Goal: Task Accomplishment & Management: Complete application form

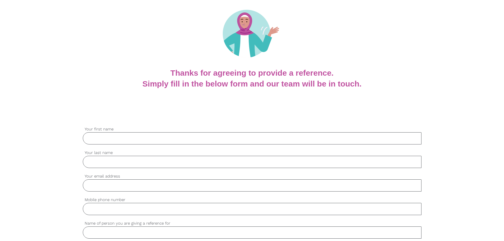
click at [131, 132] on input "Your first name" at bounding box center [252, 138] width 339 height 12
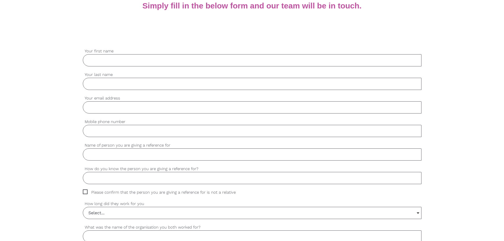
scroll to position [132, 0]
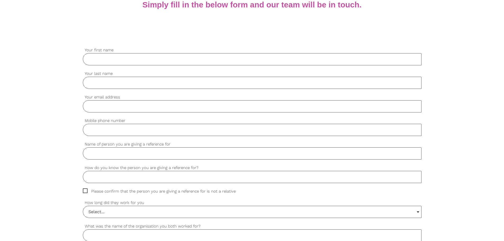
click at [124, 57] on input "Your first name" at bounding box center [252, 59] width 339 height 12
type input "[PERSON_NAME]"
type input "Briantono"
type input "[EMAIL_ADDRESS][DOMAIN_NAME]"
type input "0401257769"
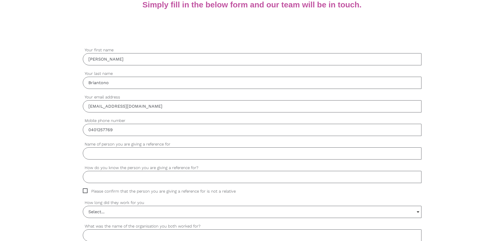
drag, startPoint x: 150, startPoint y: 105, endPoint x: 14, endPoint y: 108, distance: 136.4
type input "[EMAIL_ADDRESS][DOMAIN_NAME]"
click at [131, 154] on input "Name of person you are giving a reference for" at bounding box center [252, 153] width 339 height 12
type input "[PERSON_NAME]"
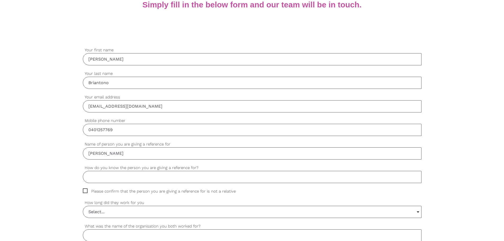
click at [119, 181] on input "How do you know the person you are giving a reference for?" at bounding box center [252, 177] width 339 height 12
click at [123, 177] on input "How do you know the person you are giving a reference for?" at bounding box center [252, 177] width 339 height 12
type input "W"
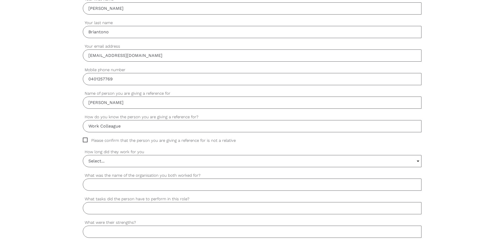
scroll to position [185, 0]
type input "Work Colleague"
click at [84, 136] on span "Please confirm that the person you are giving a reference for is not a relative" at bounding box center [164, 139] width 163 height 6
click at [84, 136] on input "Please confirm that the person you are giving a reference for is not a relative" at bounding box center [84, 137] width 3 height 3
checkbox input "true"
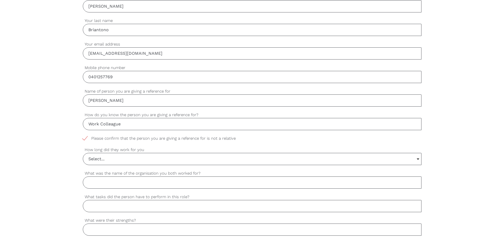
click at [98, 160] on input "Select..." at bounding box center [252, 159] width 338 height 12
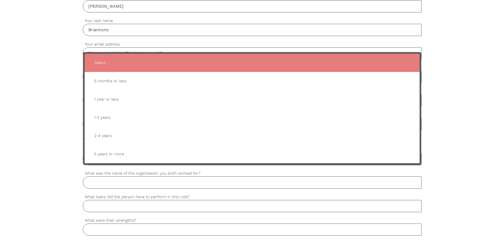
click at [34, 139] on div "settings [PERSON_NAME] Your first name settings [PERSON_NAME] Your last name se…" at bounding box center [252, 232] width 504 height 497
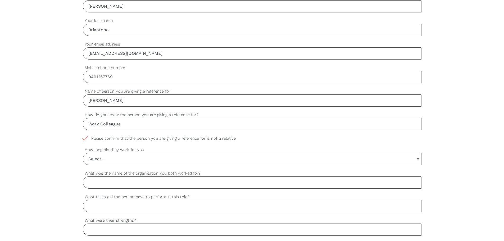
click at [99, 159] on input "Select..." at bounding box center [252, 159] width 338 height 12
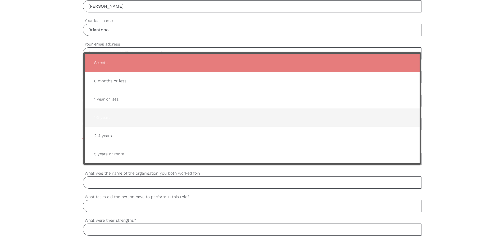
click at [105, 120] on span "1-2 years" at bounding box center [252, 117] width 325 height 13
type input "1-2 years"
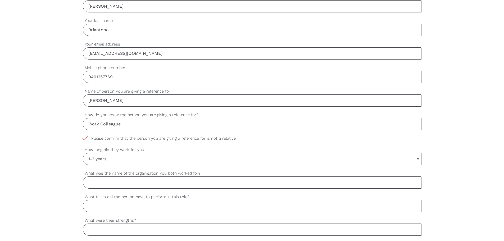
click at [41, 159] on div "settings [PERSON_NAME] Your first name settings [PERSON_NAME] Your last name se…" at bounding box center [252, 232] width 504 height 497
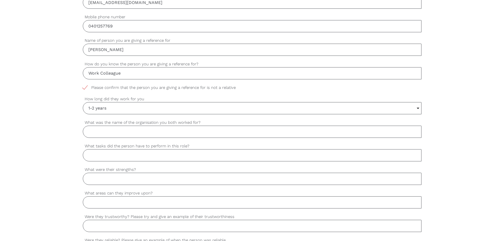
scroll to position [238, 0]
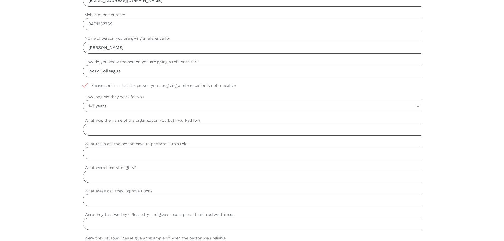
click at [107, 131] on input "What was the name of the organisation you both worked for?" at bounding box center [252, 130] width 339 height 12
type input "C"
type input "Valiant Community"
click at [105, 155] on input "What tasks did the person have to perform in this role?" at bounding box center [252, 153] width 339 height 12
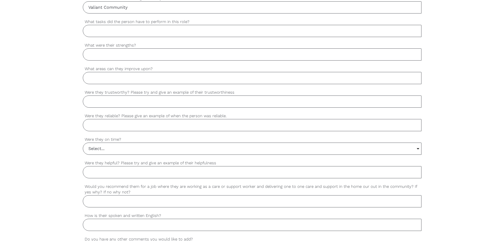
scroll to position [370, 0]
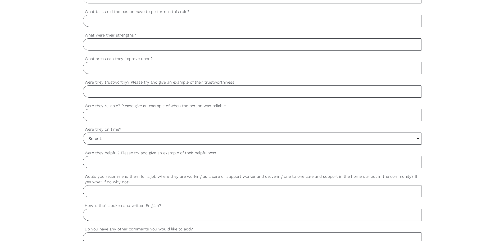
click at [115, 137] on input "Select..." at bounding box center [252, 139] width 338 height 12
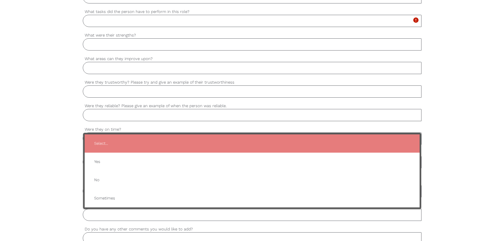
click at [27, 131] on div "settings [PERSON_NAME] Your first name settings [PERSON_NAME] Your last name se…" at bounding box center [252, 46] width 504 height 497
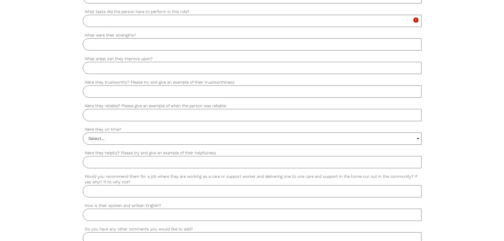
click at [100, 142] on input "Select..." at bounding box center [252, 139] width 338 height 12
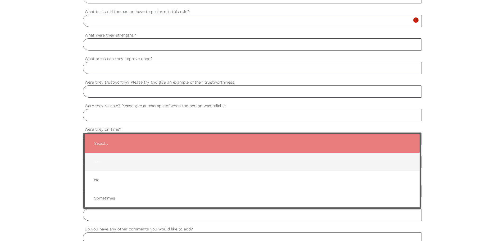
click at [97, 160] on span "Yes" at bounding box center [252, 161] width 325 height 13
type input "Yes"
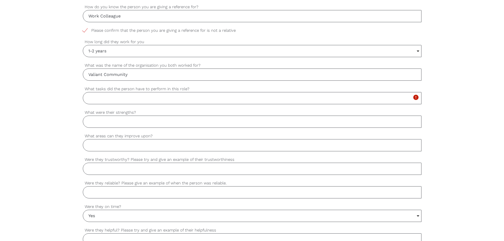
scroll to position [291, 0]
click at [104, 120] on input "What were their strengths?" at bounding box center [252, 124] width 339 height 12
type input "Very Emphatetic"
click at [115, 104] on input "What tasks did the person have to perform in this role?" at bounding box center [252, 100] width 339 height 12
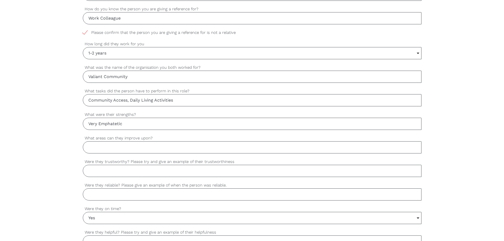
type input "Community Access, Daily Living Activities"
click at [87, 144] on input "What areas can they improve upon?" at bounding box center [252, 147] width 339 height 12
click at [97, 145] on input "What areas can they improve upon?" at bounding box center [252, 147] width 339 height 12
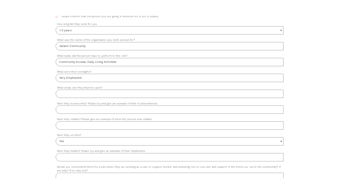
scroll to position [317, 0]
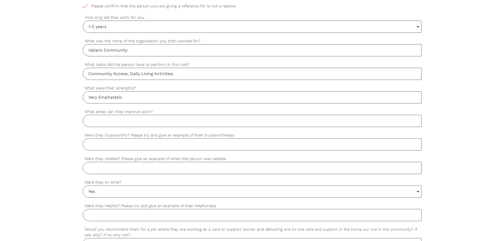
click at [118, 121] on input "What areas can they improve upon?" at bounding box center [252, 121] width 339 height 12
click at [119, 121] on input "What areas can they improve upon?" at bounding box center [252, 121] width 339 height 12
type input "A"
type input "She has anxiety especially when not trained properly"
click at [90, 142] on input "Were they trustworthy? Please try and give an example of their trustworthiness" at bounding box center [252, 144] width 339 height 12
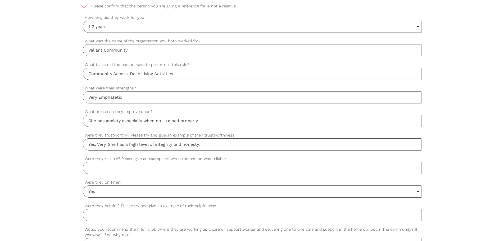
type input "Yes. Very. She has a high level of integrity and honesty."
click at [162, 169] on input "Were they reliable? Please give an example of when the person was reliable." at bounding box center [252, 168] width 339 height 12
type input "Yes"
click at [228, 147] on input "Yes. Very. She has a high level of integrity and honesty." at bounding box center [252, 144] width 339 height 12
click at [232, 143] on input "Yes. Very. She has a high level of integrity and honesty." at bounding box center [252, 144] width 339 height 12
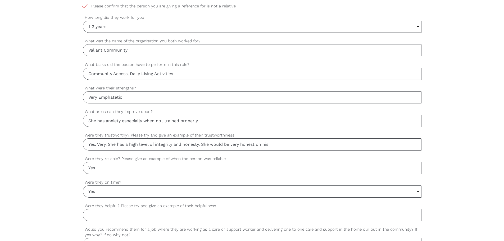
type input "Yes. Very. She has a high level of integrity and honesty. She would be very hon…"
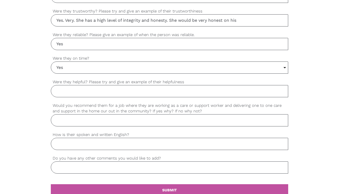
scroll to position [423, 0]
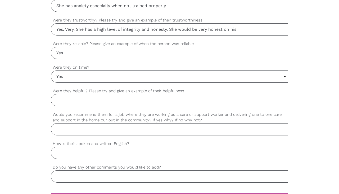
click at [114, 78] on input "Yes" at bounding box center [169, 77] width 237 height 12
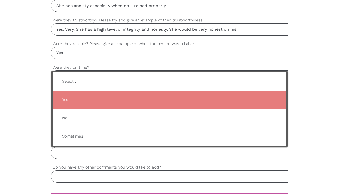
click at [85, 97] on span "Yes" at bounding box center [169, 99] width 223 height 13
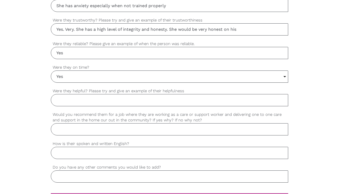
click at [99, 76] on input "Yes" at bounding box center [169, 77] width 237 height 12
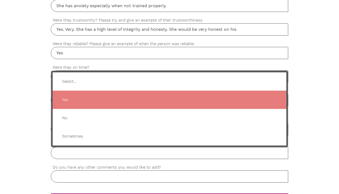
drag, startPoint x: 16, startPoint y: 104, endPoint x: 19, endPoint y: 101, distance: 3.7
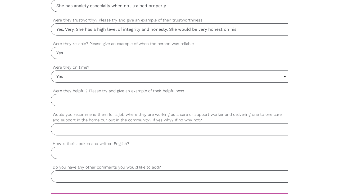
click at [89, 55] on input "Yes" at bounding box center [169, 53] width 237 height 12
type input "Yes. She always answers her calls or messages."
click at [120, 99] on input "Were they helpful? Please try and give an example of their helpfulness" at bounding box center [169, 100] width 237 height 12
click at [135, 105] on input "Yes" at bounding box center [169, 100] width 237 height 12
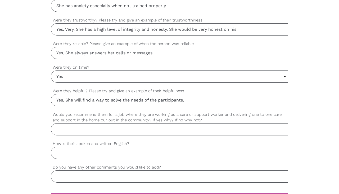
type input "Yes. She will find a way to solve the needs of the participants."
click at [71, 153] on input "How is their spoken and written English?" at bounding box center [169, 153] width 237 height 12
type input "Native English Speaking"
click at [89, 131] on input "Would you recommend them for a job where they are working as a care or support …" at bounding box center [169, 129] width 237 height 12
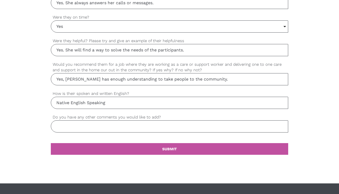
scroll to position [476, 0]
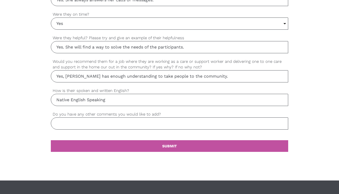
type input "Yes, [PERSON_NAME] has enough understanding to take people to the community."
click at [100, 122] on input "Do you have any other comments you would like to add?" at bounding box center [169, 123] width 237 height 12
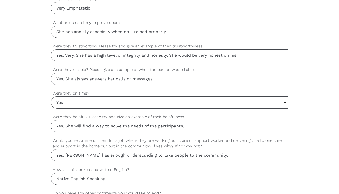
scroll to position [397, 0]
type input "She might come across fearful with anxiety at first but after she's well traine…"
click at [251, 58] on input "Yes. Very. She has a high level of integrity and honesty. She would be very hon…" at bounding box center [169, 56] width 237 height 12
type input "Yes. Very. She has a high level of integrity and honesty. She would be very hon…"
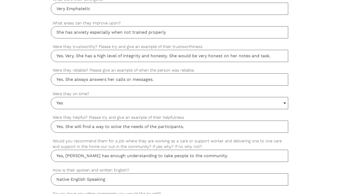
click at [191, 33] on input "She has anxiety especially when not trained properly" at bounding box center [169, 32] width 237 height 12
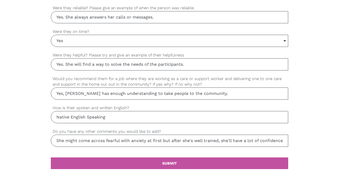
scroll to position [450, 0]
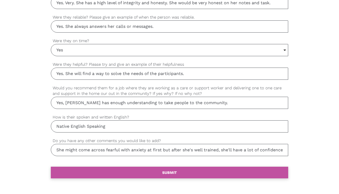
type input "She has anxiety especially when not trained properly."
click at [114, 175] on link "settings SUBMIT" at bounding box center [169, 173] width 237 height 12
